Goal: Task Accomplishment & Management: Complete application form

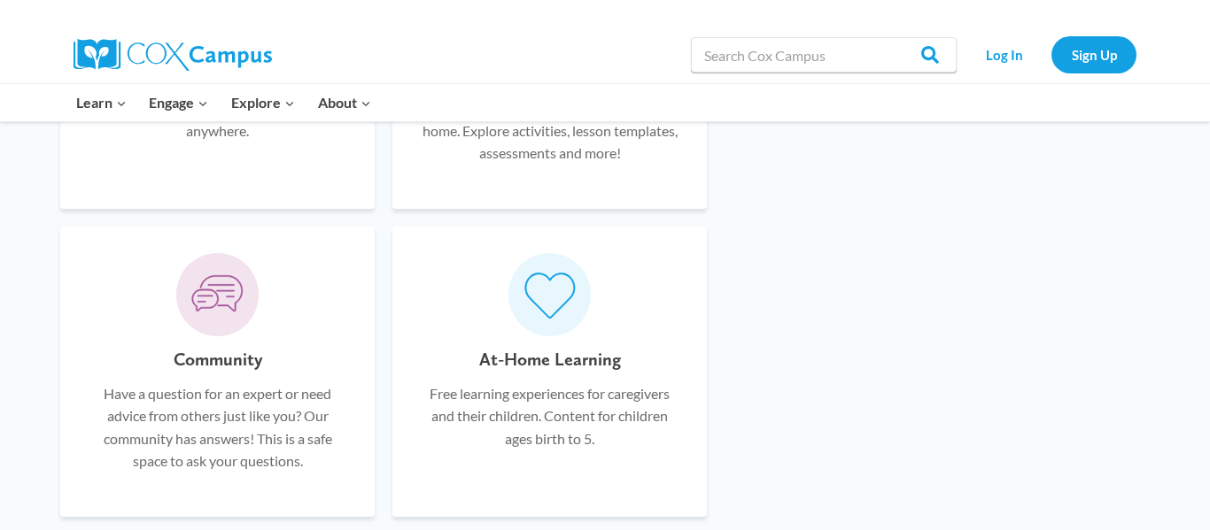
scroll to position [1309, 0]
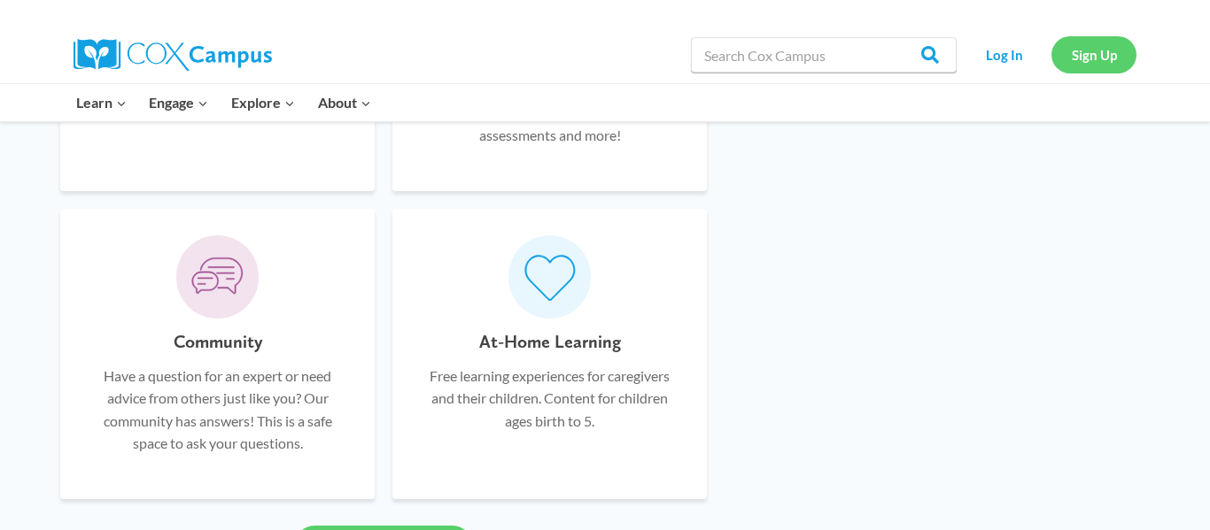
click at [1095, 57] on link "Sign Up" at bounding box center [1093, 54] width 85 height 36
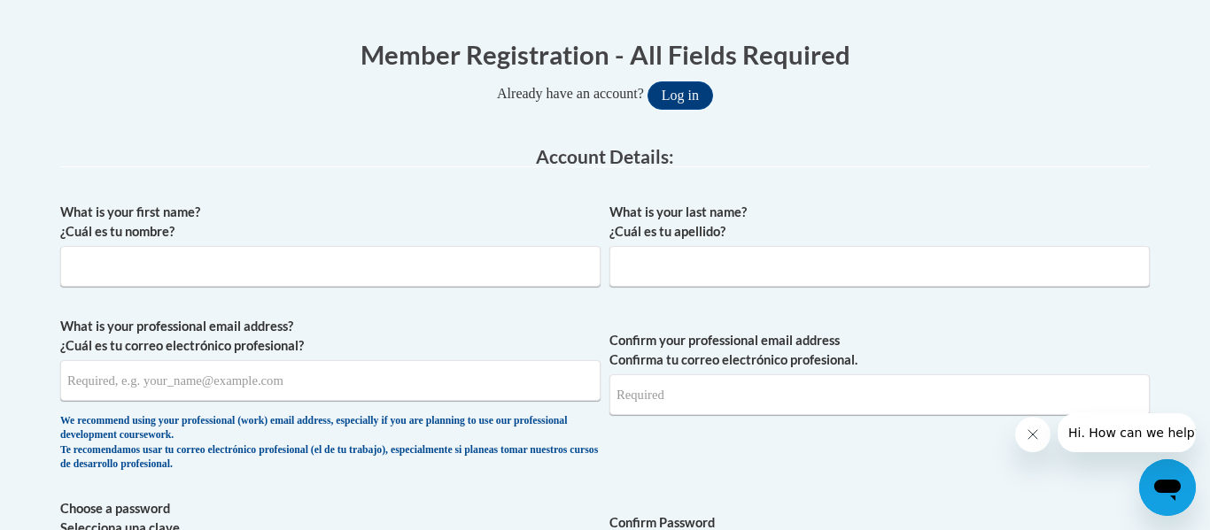
scroll to position [339, 0]
click at [482, 259] on input "What is your first name? ¿Cuál es tu nombre?" at bounding box center [330, 268] width 540 height 41
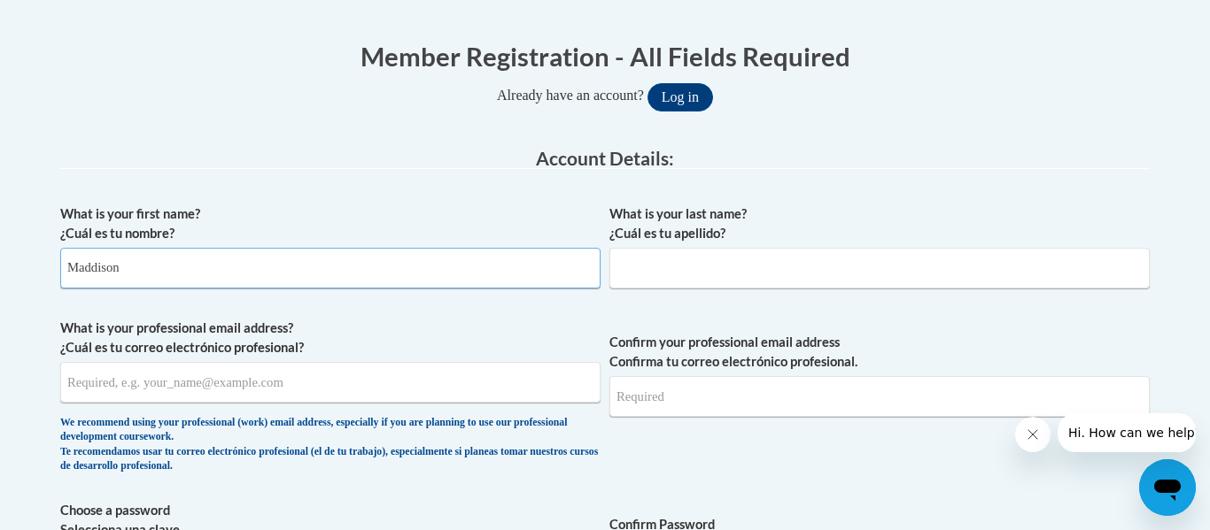
type input "Maddison"
click at [751, 267] on input "What is your last name? ¿Cuál es tu apellido?" at bounding box center [879, 268] width 540 height 41
type input "Doudna"
click at [362, 379] on input "What is your professional email address? ¿Cuál es tu correo electrónico profesi…" at bounding box center [330, 382] width 540 height 41
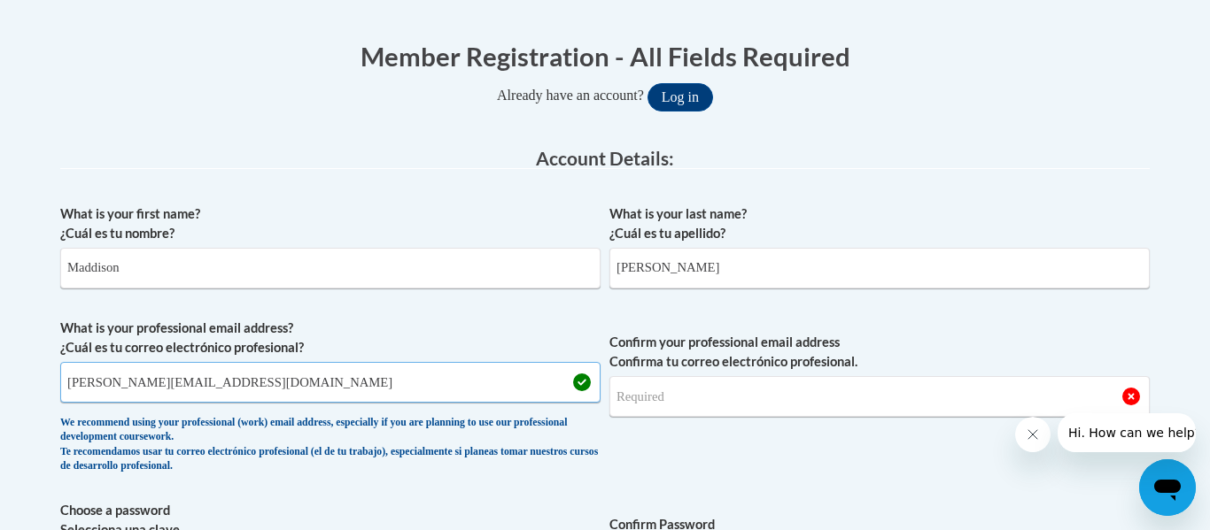
type input "maddison.doudna@gozeps.org"
click at [677, 396] on input "Confirm your professional email address Confirma tu correo electrónico profesio…" at bounding box center [879, 396] width 540 height 41
type input "maddison.doudna@gozeps.org"
click at [735, 451] on span "Confirm your professional email address Confirma tu correo electrónico profesio…" at bounding box center [879, 401] width 540 height 164
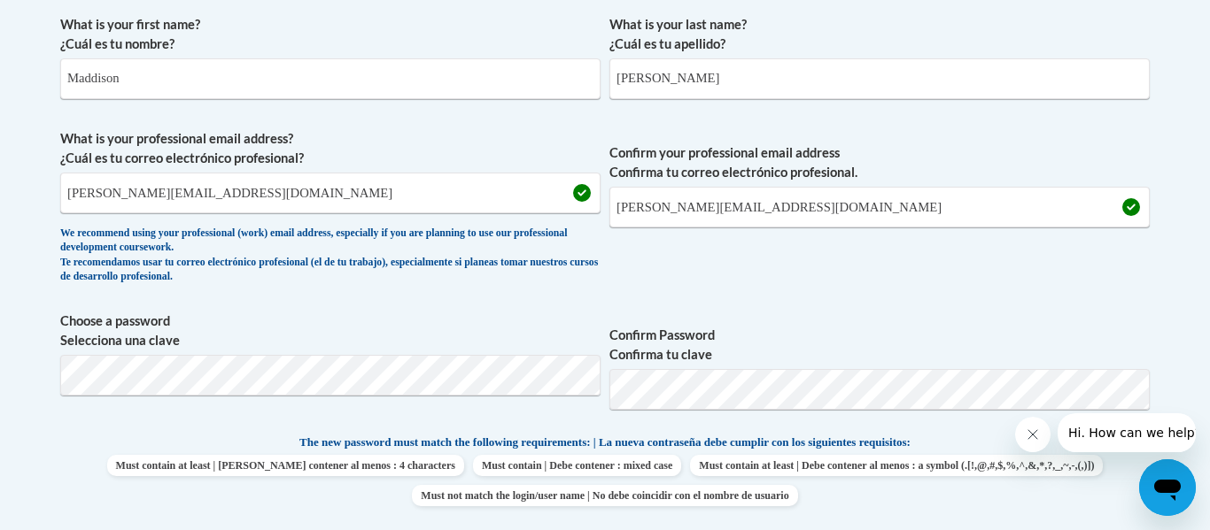
scroll to position [531, 0]
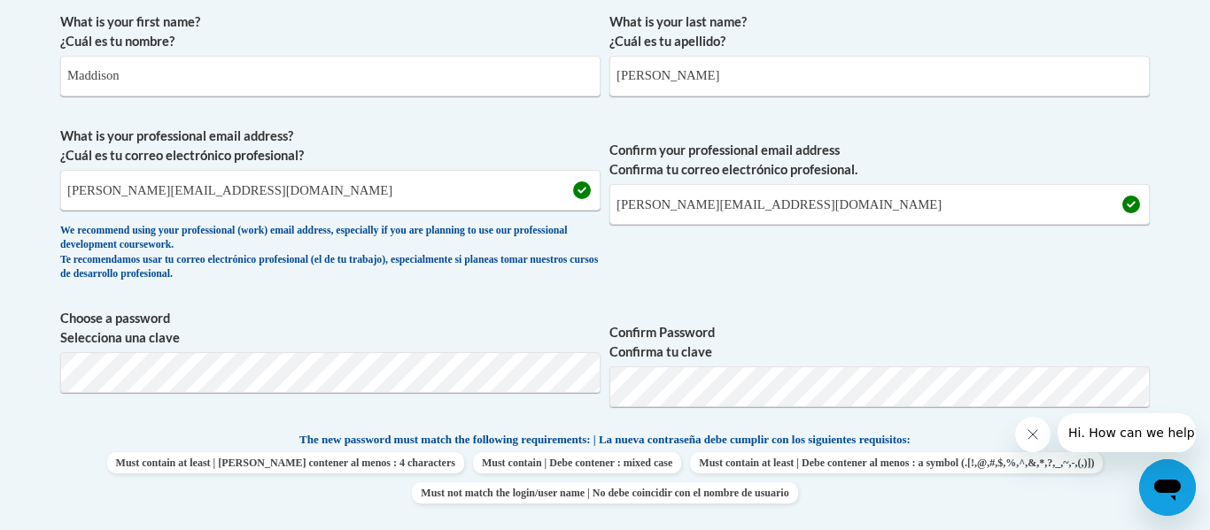
click at [796, 309] on span "Confirm Password Confirma tu clave" at bounding box center [879, 365] width 540 height 112
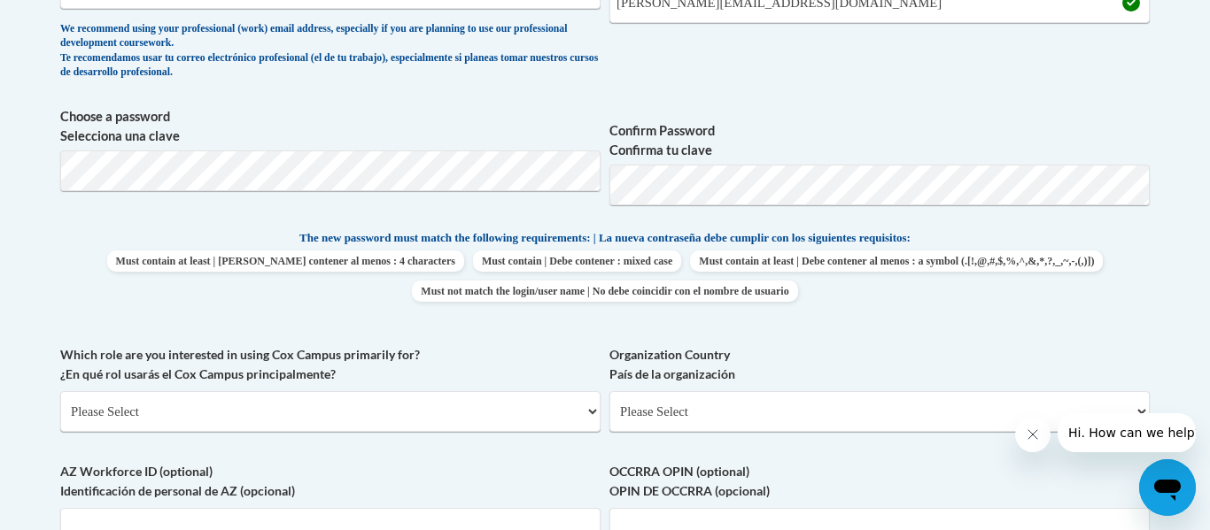
scroll to position [734, 0]
click at [796, 309] on div "The new password must match the following requirements: | La nueva contraseña d…" at bounding box center [604, 270] width 1089 height 85
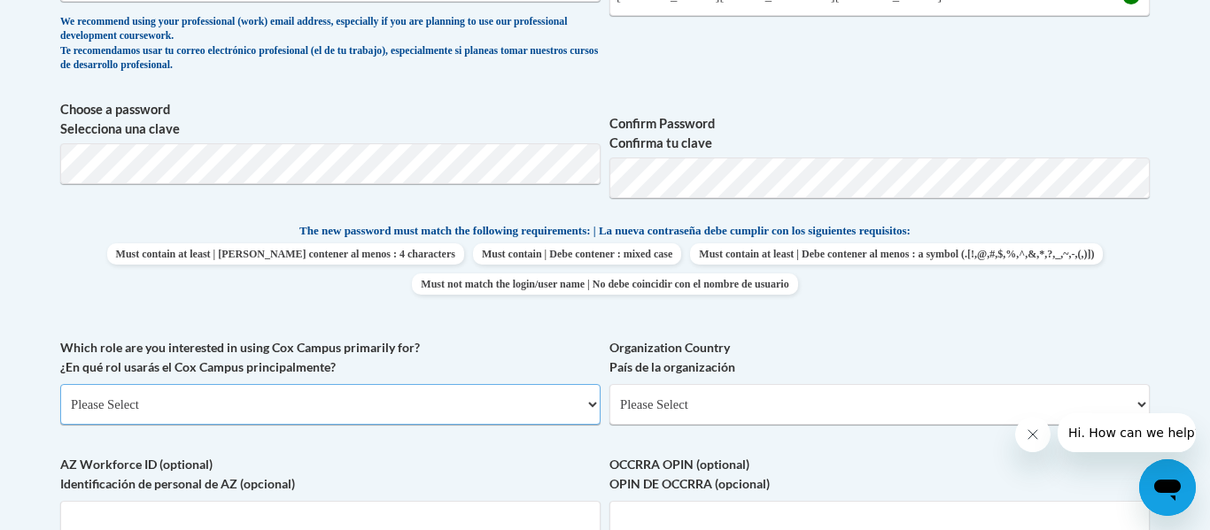
click at [379, 405] on select "Please Select College/University | Colegio/Universidad Community/Nonprofit Part…" at bounding box center [330, 404] width 540 height 41
select select "fbf2d438-af2f-41f8-98f1-81c410e29de3"
click at [60, 384] on select "Please Select College/University | Colegio/Universidad Community/Nonprofit Part…" at bounding box center [330, 404] width 540 height 41
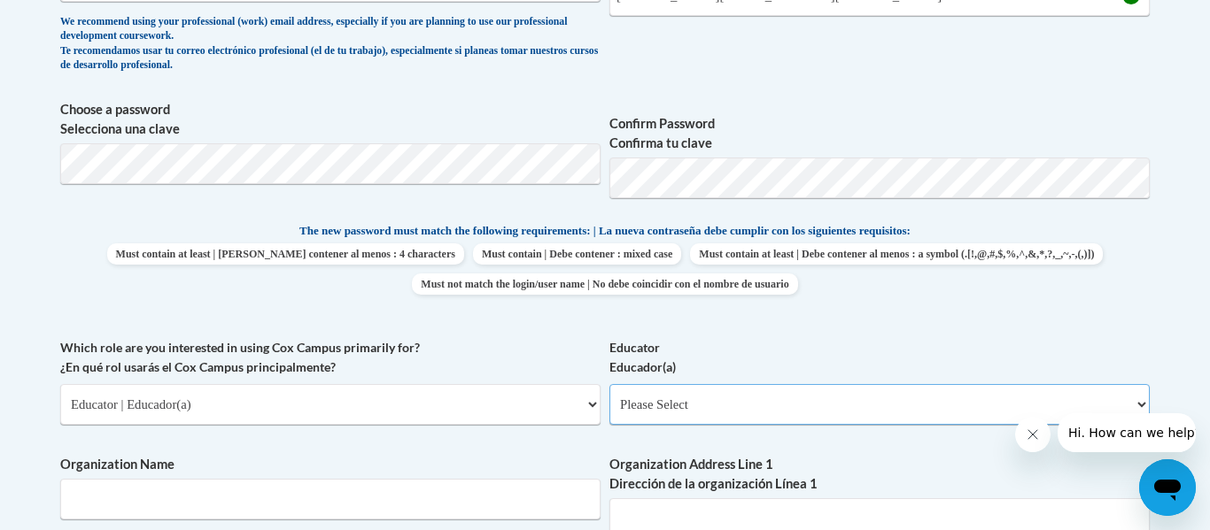
click at [654, 404] on select "Please Select Early Learning/Daycare Teacher/Family Home Care Provider | Maestr…" at bounding box center [879, 404] width 540 height 41
select select "8e40623d-54d0-45cd-9f92-5df65cd3f8cf"
click at [609, 384] on select "Please Select Early Learning/Daycare Teacher/Family Home Care Provider | Maestr…" at bounding box center [879, 404] width 540 height 41
click at [720, 368] on label "Educator Educador(a)" at bounding box center [879, 357] width 540 height 39
click at [720, 384] on select "Please Select Early Learning/Daycare Teacher/Family Home Care Provider | Maestr…" at bounding box center [879, 404] width 540 height 41
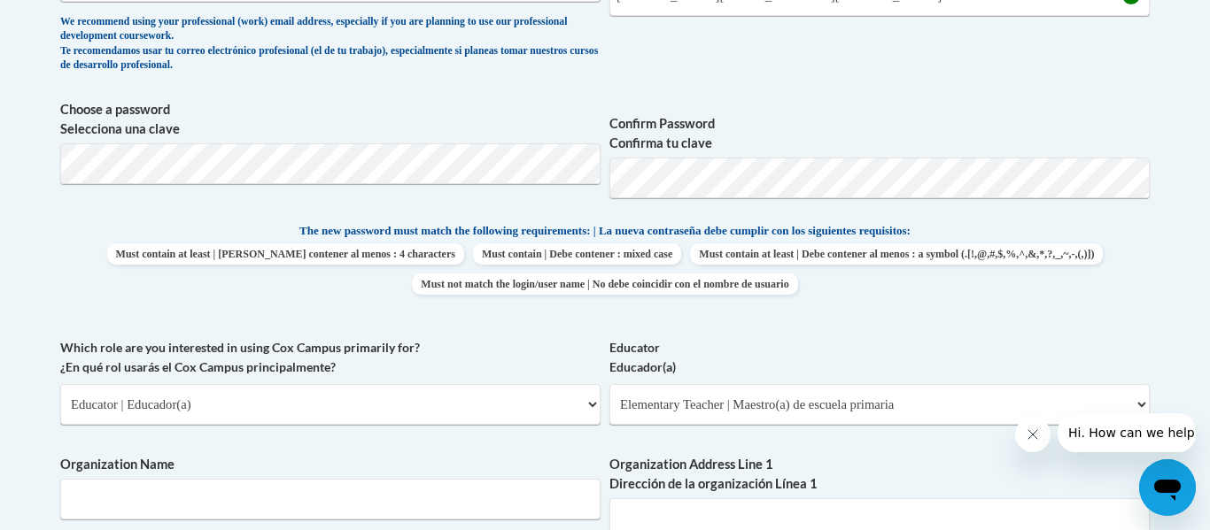
click at [720, 368] on label "Educator Educador(a)" at bounding box center [879, 357] width 540 height 39
click at [720, 384] on select "Please Select Early Learning/Daycare Teacher/Family Home Care Provider | Maestr…" at bounding box center [879, 404] width 540 height 41
click at [720, 368] on label "Educator Educador(a)" at bounding box center [879, 357] width 540 height 39
click at [720, 384] on select "Please Select Early Learning/Daycare Teacher/Family Home Care Provider | Maestr…" at bounding box center [879, 404] width 540 height 41
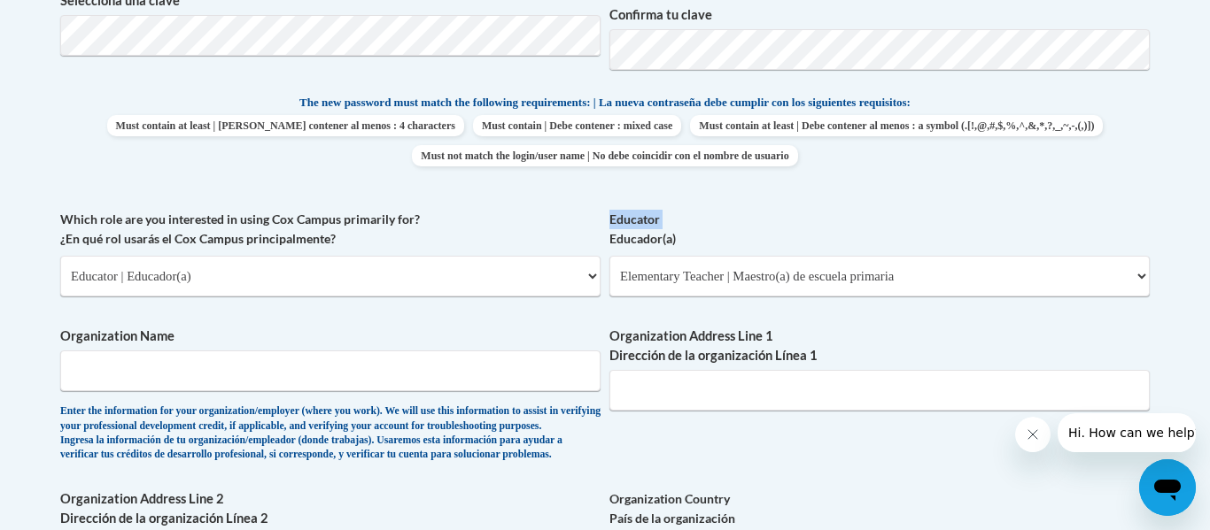
scroll to position [875, 0]
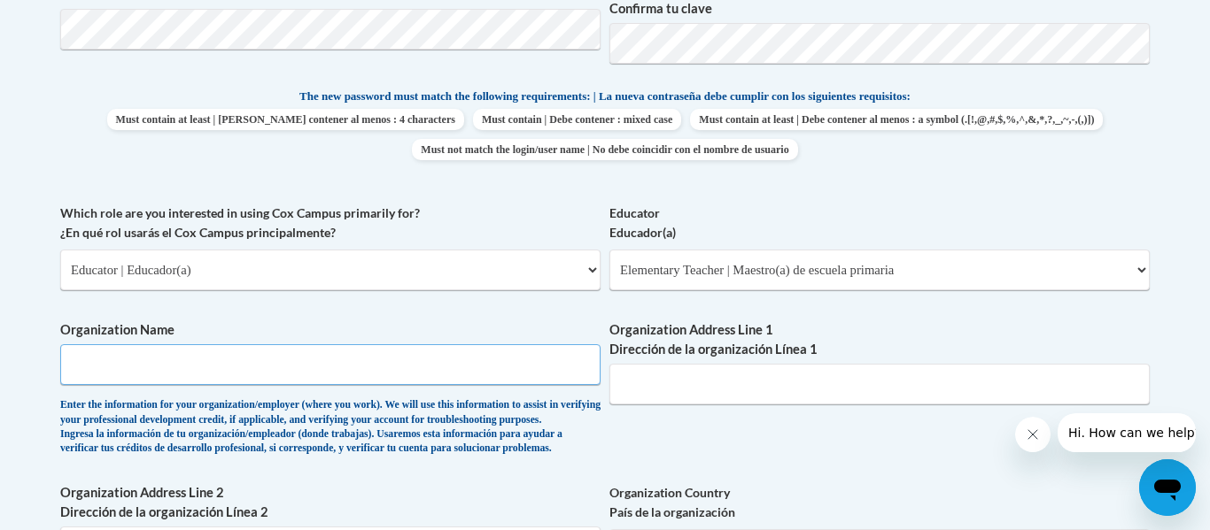
click at [391, 374] on input "Organization Name" at bounding box center [330, 364] width 540 height 41
type input "Shenandoah Elemen"
click at [650, 395] on input "Organization Address Line 1 Dirección de la organización Línea 1" at bounding box center [879, 384] width 540 height 41
type input "20977 Zep Rd E"
click at [371, 371] on input "Shenandoah Elemen" at bounding box center [330, 364] width 540 height 41
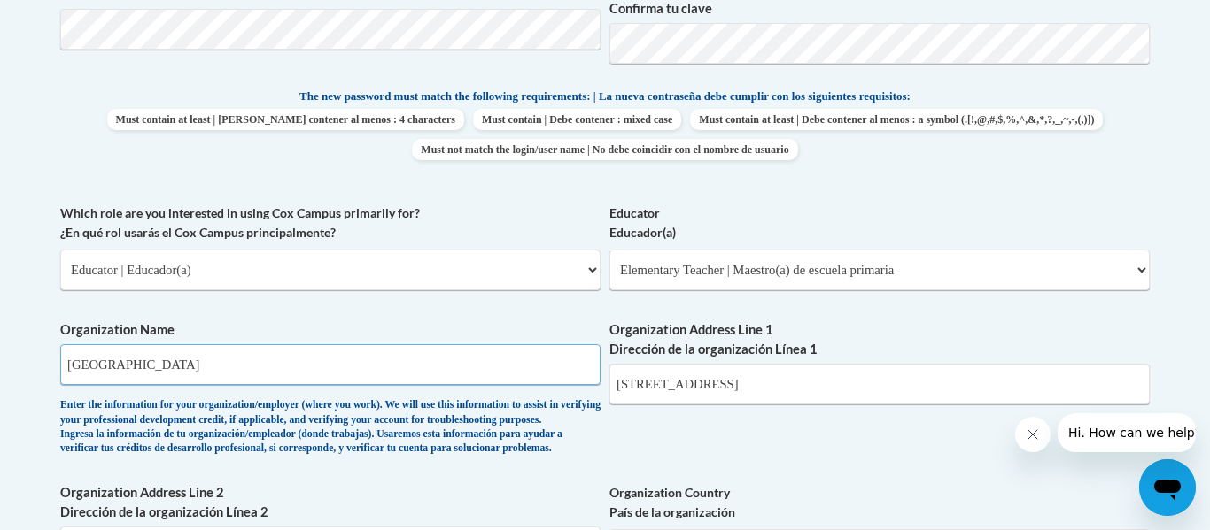
type input "Shenandoah Elementary"
click at [659, 446] on div "What is your first name? ¿Cuál es tu nombre? Maddison What is your last name? ¿…" at bounding box center [604, 203] width 1089 height 1087
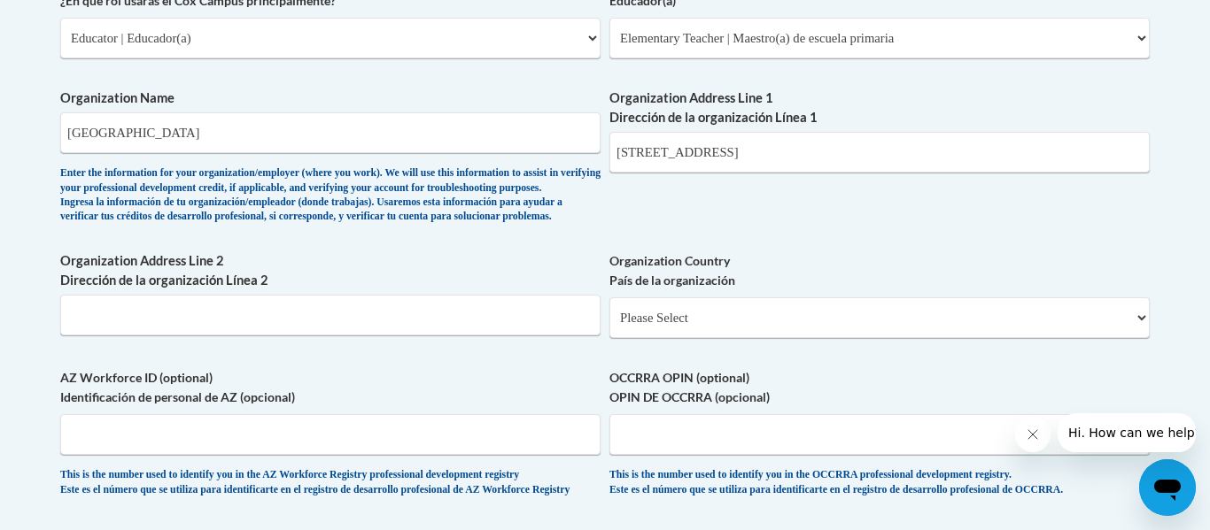
scroll to position [1111, 0]
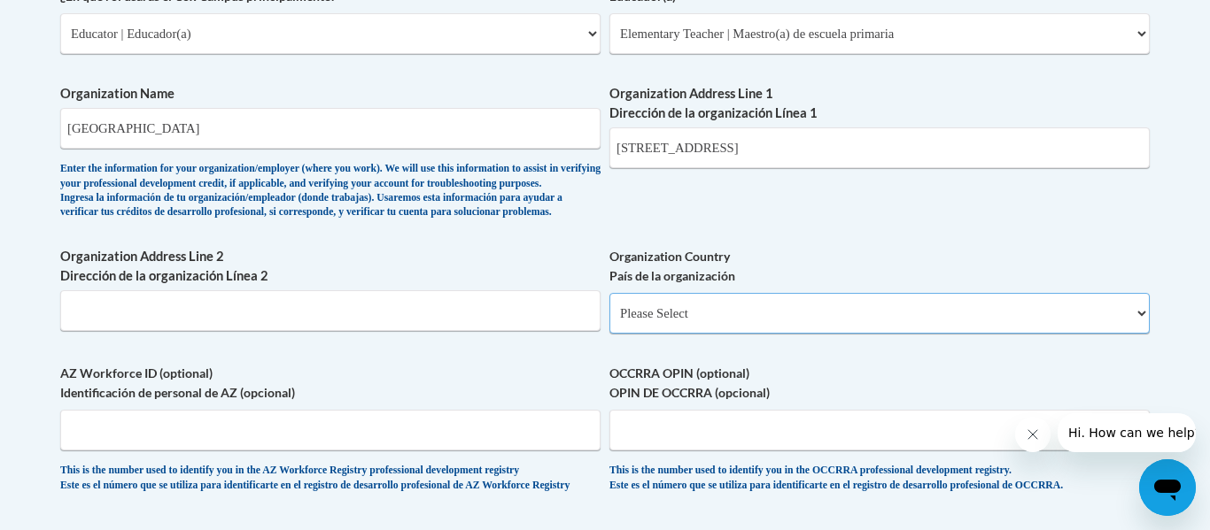
click at [714, 334] on select "Please Select United States | Estados Unidos Outside of the United States | Fue…" at bounding box center [879, 313] width 540 height 41
select select "ad49bcad-a171-4b2e-b99c-48b446064914"
click at [609, 321] on select "Please Select United States | Estados Unidos Outside of the United States | Fue…" at bounding box center [879, 313] width 540 height 41
select select
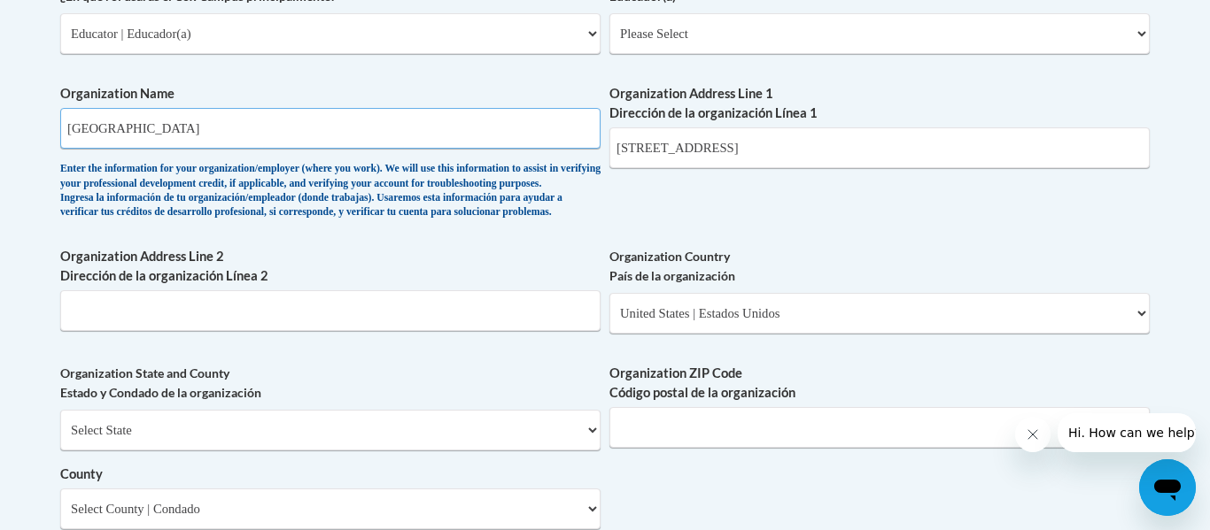
drag, startPoint x: 218, startPoint y: 128, endPoint x: 138, endPoint y: 134, distance: 79.9
click at [138, 134] on input "Shenandoah Elementary" at bounding box center [330, 128] width 540 height 41
type input "Shenandoah"
click at [750, 275] on label "Organization Country País de la organización" at bounding box center [879, 266] width 540 height 39
click at [750, 293] on select "Please Select United States | Estados Unidos Outside of the United States | Fue…" at bounding box center [879, 313] width 540 height 41
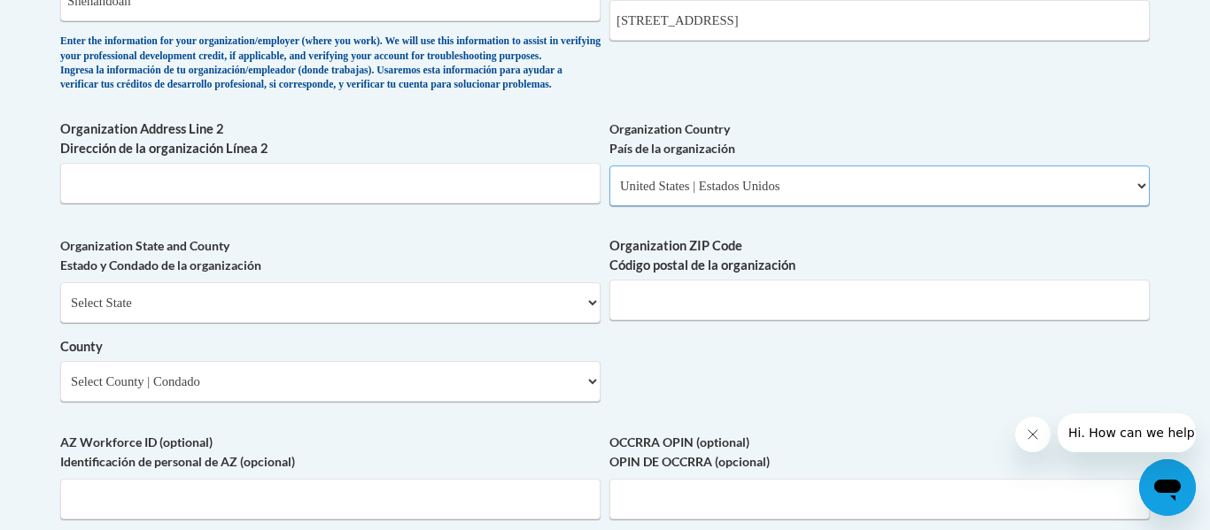
scroll to position [1241, 0]
click at [437, 321] on select "Select State Alabama Alaska Arizona Arkansas California Colorado Connecticut De…" at bounding box center [330, 301] width 540 height 41
select select "Ohio"
click at [60, 310] on select "Select State Alabama Alaska Arizona Arkansas California Colorado Connecticut De…" at bounding box center [330, 301] width 540 height 41
click at [708, 319] on input "Organization ZIP Code Código postal de la organización" at bounding box center [879, 298] width 540 height 41
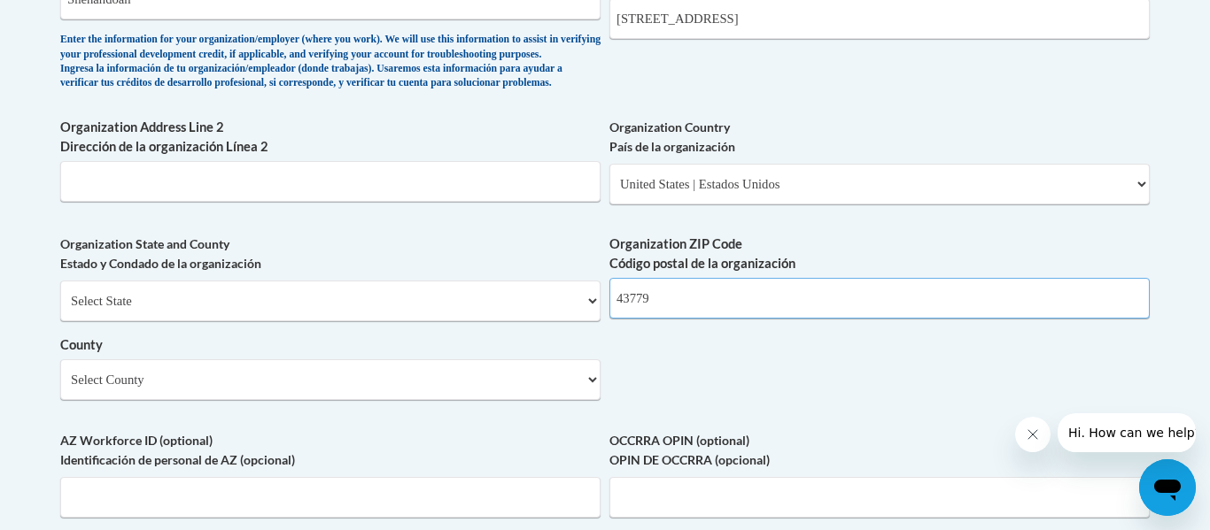
type input "43779"
click at [535, 400] on select "Select County Adams Allen Ashland Ashtabula Athens Auglaize Belmont Brown Butle…" at bounding box center [330, 380] width 540 height 41
select select "Noble"
click at [60, 389] on select "Select County Adams Allen Ashland Ashtabula Athens Auglaize Belmont Brown Butle…" at bounding box center [330, 380] width 540 height 41
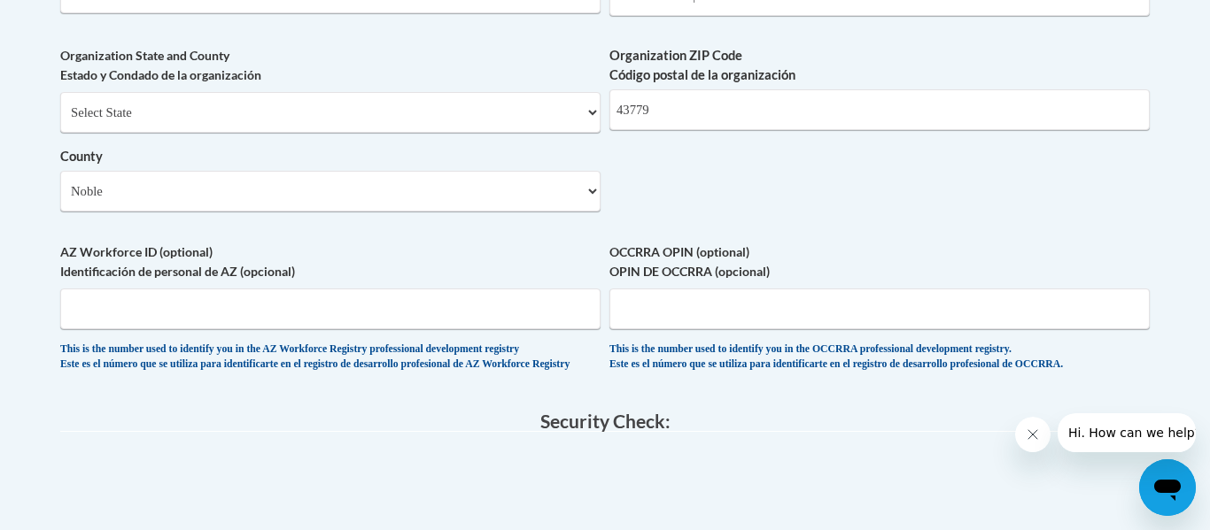
scroll to position [1434, 0]
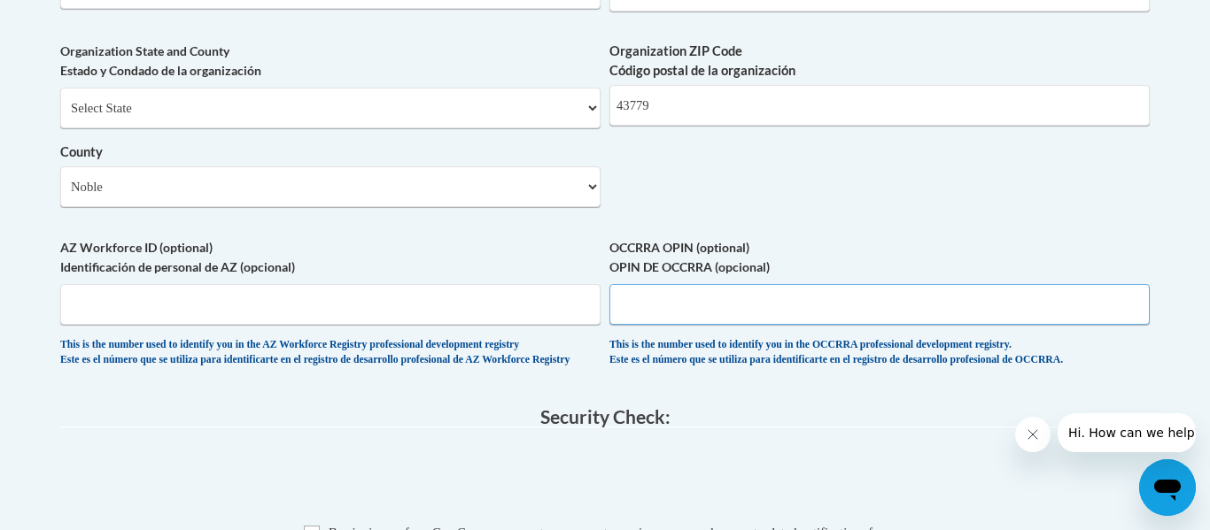
click at [693, 325] on input "OCCRRA OPIN (optional) OPIN DE OCCRRA (opcional)" at bounding box center [879, 304] width 540 height 41
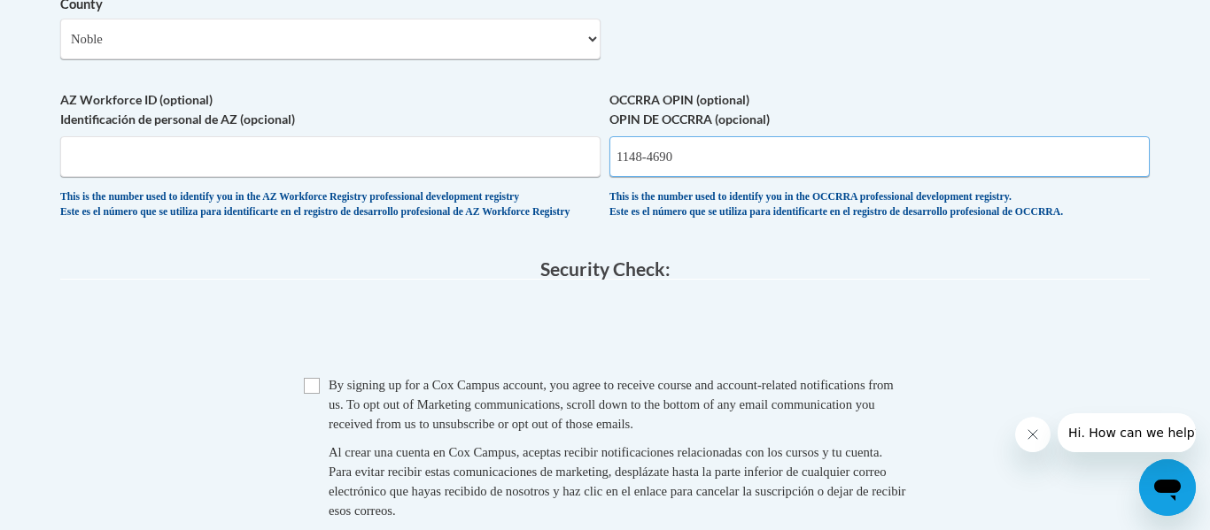
scroll to position [1582, 0]
type input "1148-4690"
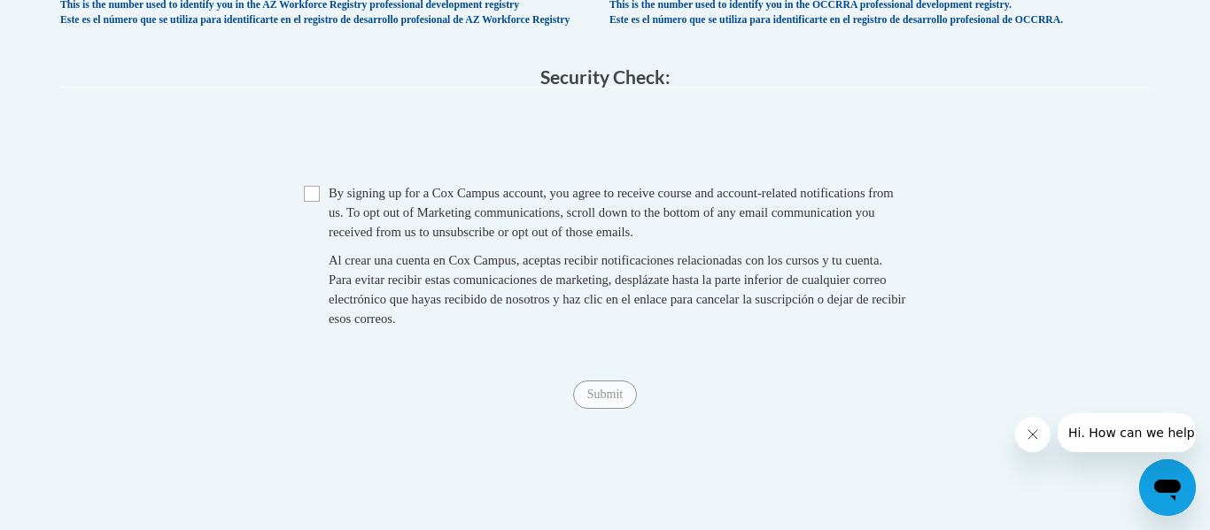
scroll to position [1784, 0]
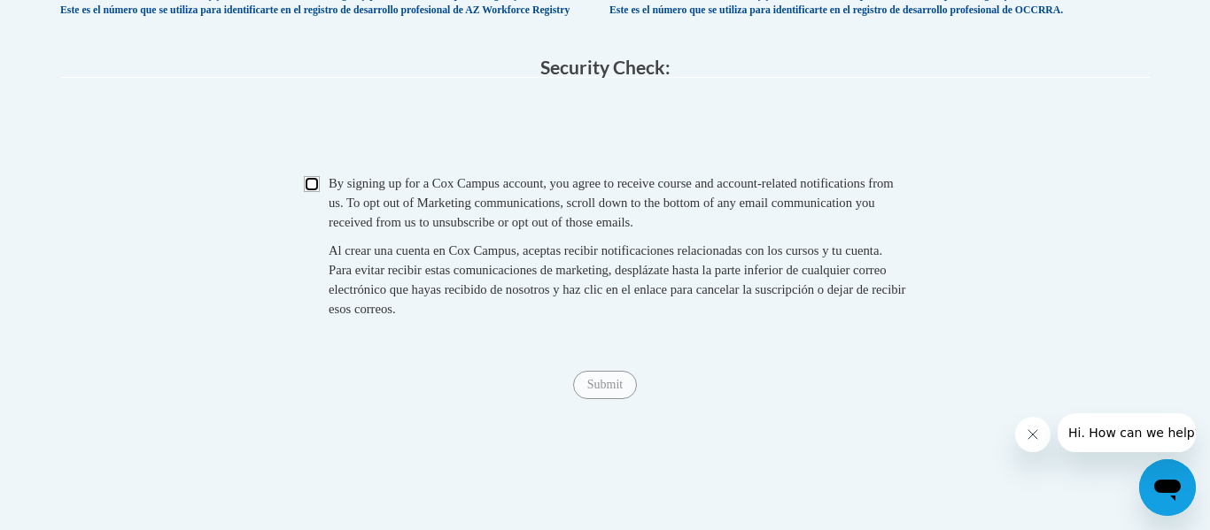
click at [315, 192] on input "Checkbox" at bounding box center [312, 184] width 16 height 16
checkbox input "true"
click at [625, 399] on input "Submit" at bounding box center [605, 385] width 64 height 28
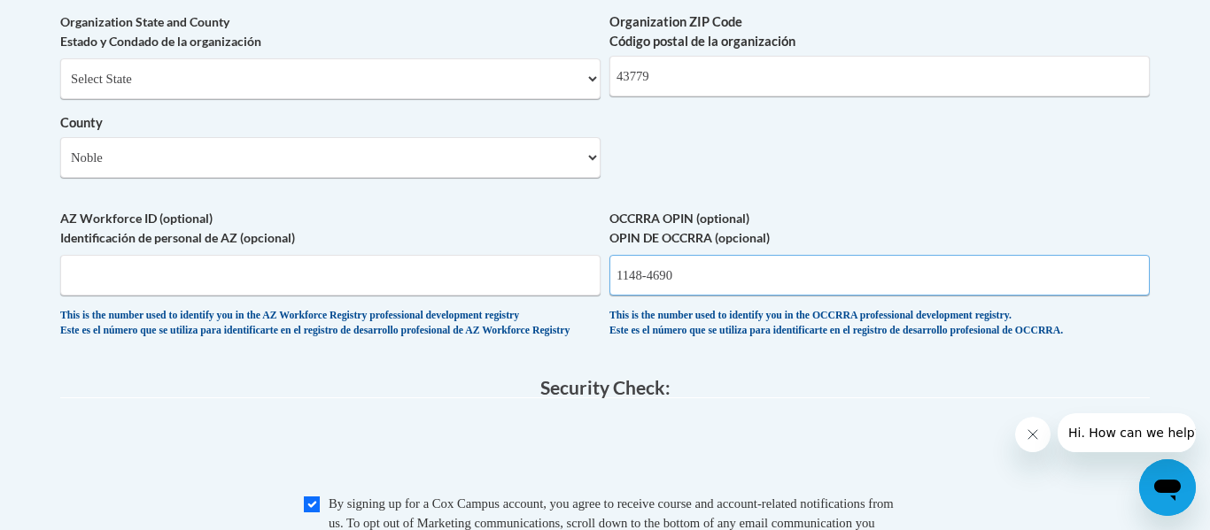
scroll to position [1455, 0]
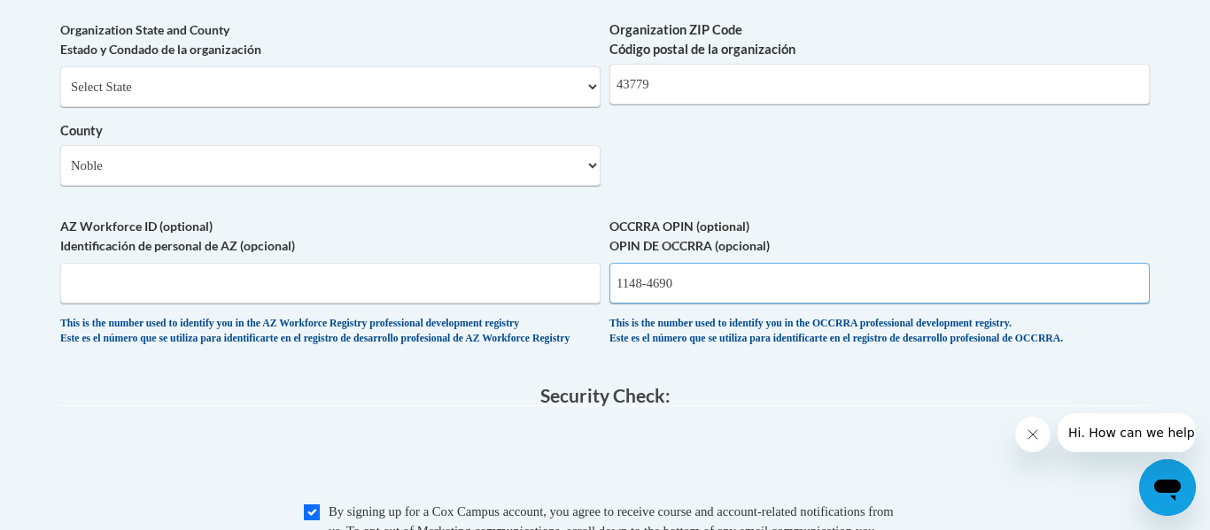
click at [652, 304] on input "1148-4690" at bounding box center [879, 283] width 540 height 41
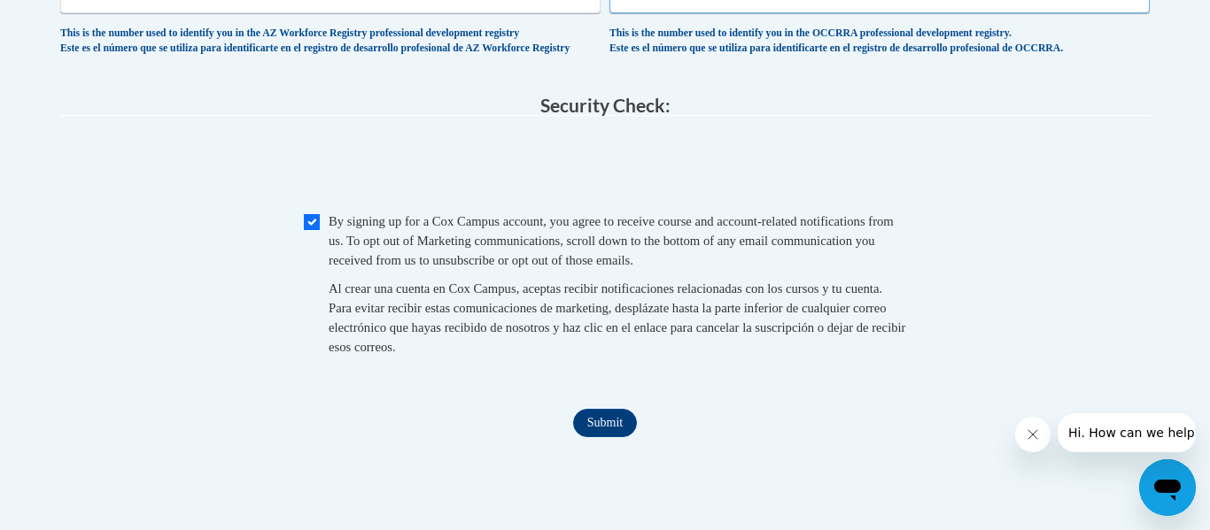
scroll to position [1747, 0]
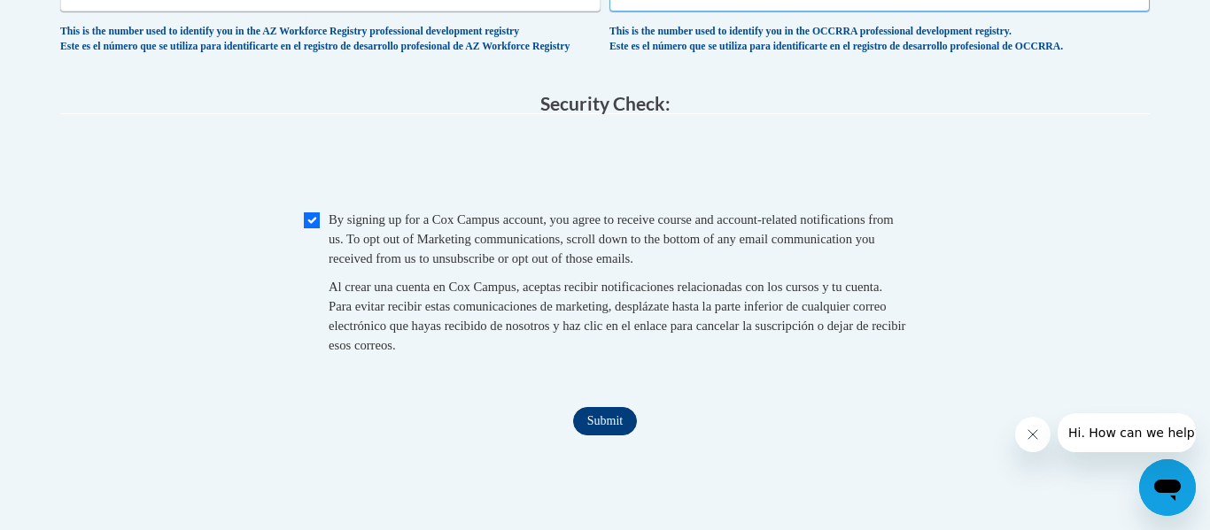
type input "11484690"
click at [603, 436] on input "Submit" at bounding box center [605, 421] width 64 height 28
